Goal: Information Seeking & Learning: Learn about a topic

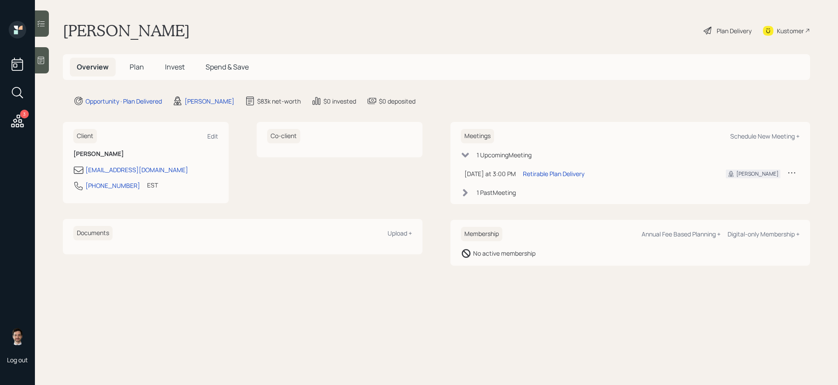
click at [142, 65] on span "Plan" at bounding box center [137, 67] width 14 height 10
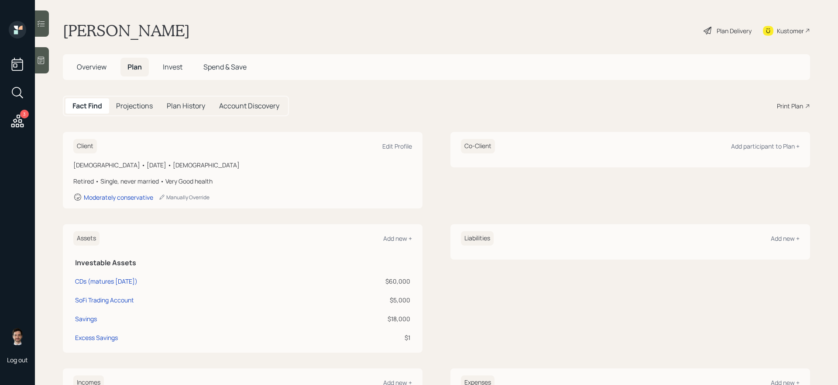
click at [254, 43] on main "[PERSON_NAME] Plan Delivery Kustomer Overview Plan Invest Spend & Save Fact Fin…" at bounding box center [436, 192] width 803 height 385
click at [344, 105] on div "Fact Find Projections Plan History Account Discovery Print Plan" at bounding box center [436, 106] width 747 height 21
click at [731, 35] on div "Plan Delivery" at bounding box center [734, 30] width 35 height 9
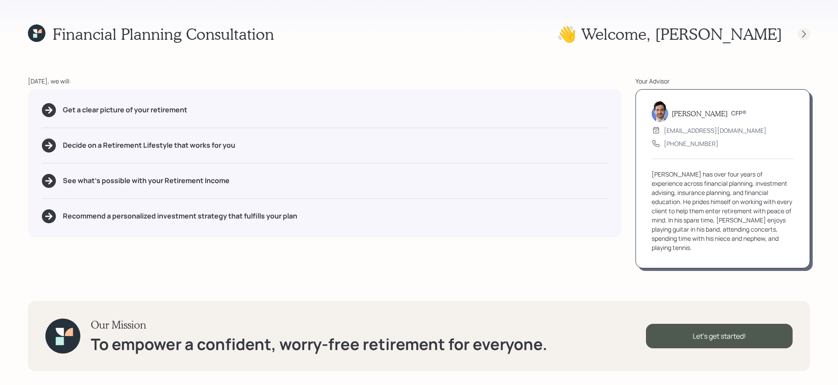
click at [802, 34] on icon at bounding box center [804, 34] width 9 height 9
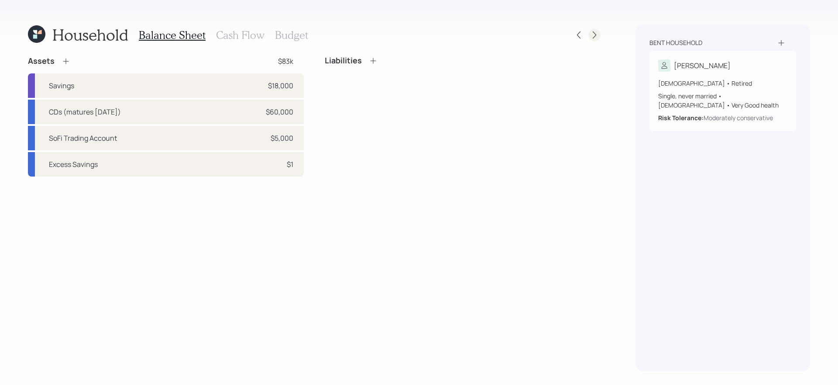
click at [596, 38] on icon at bounding box center [594, 35] width 9 height 9
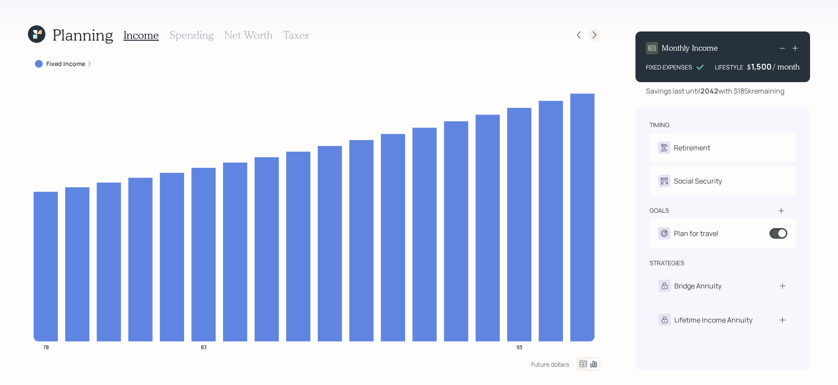
click at [594, 38] on icon at bounding box center [594, 35] width 9 height 9
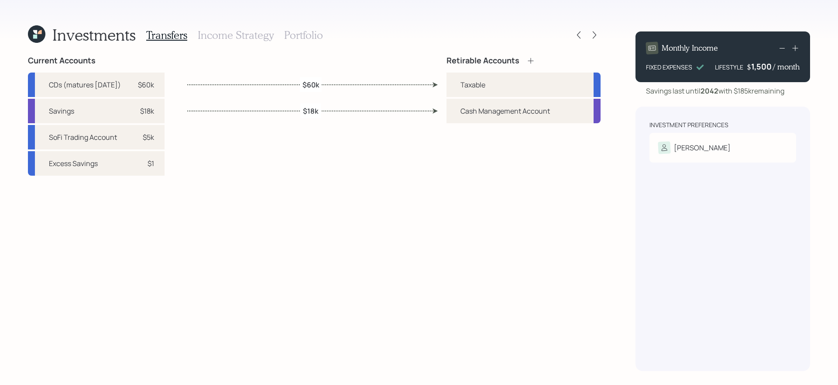
click at [594, 38] on icon at bounding box center [594, 35] width 9 height 9
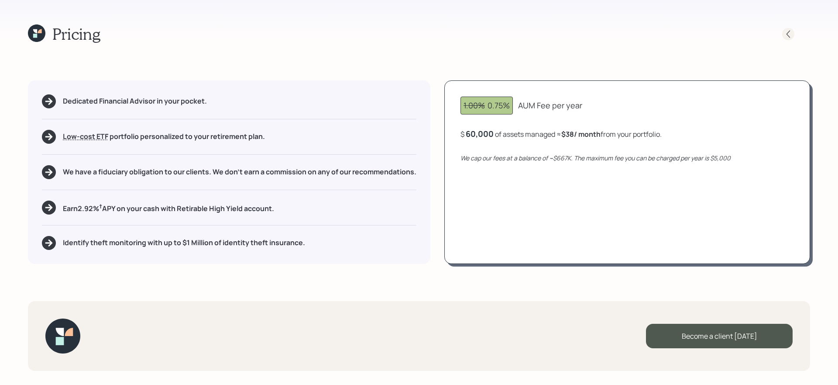
click at [786, 35] on icon at bounding box center [788, 34] width 9 height 9
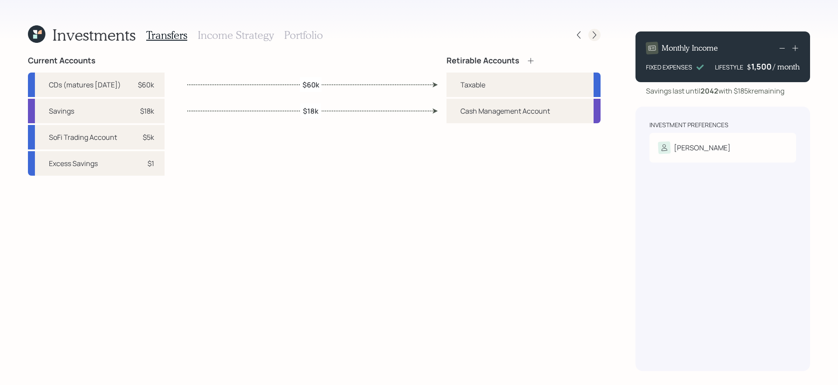
click at [592, 37] on icon at bounding box center [594, 35] width 9 height 9
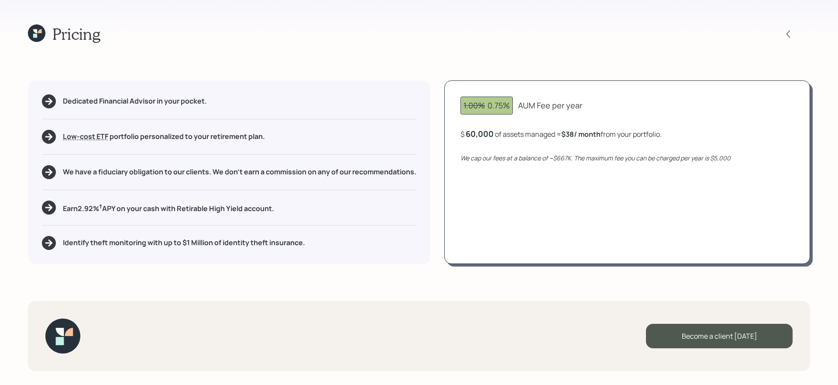
click at [35, 33] on icon at bounding box center [36, 32] width 17 height 17
